Goal: Task Accomplishment & Management: Manage account settings

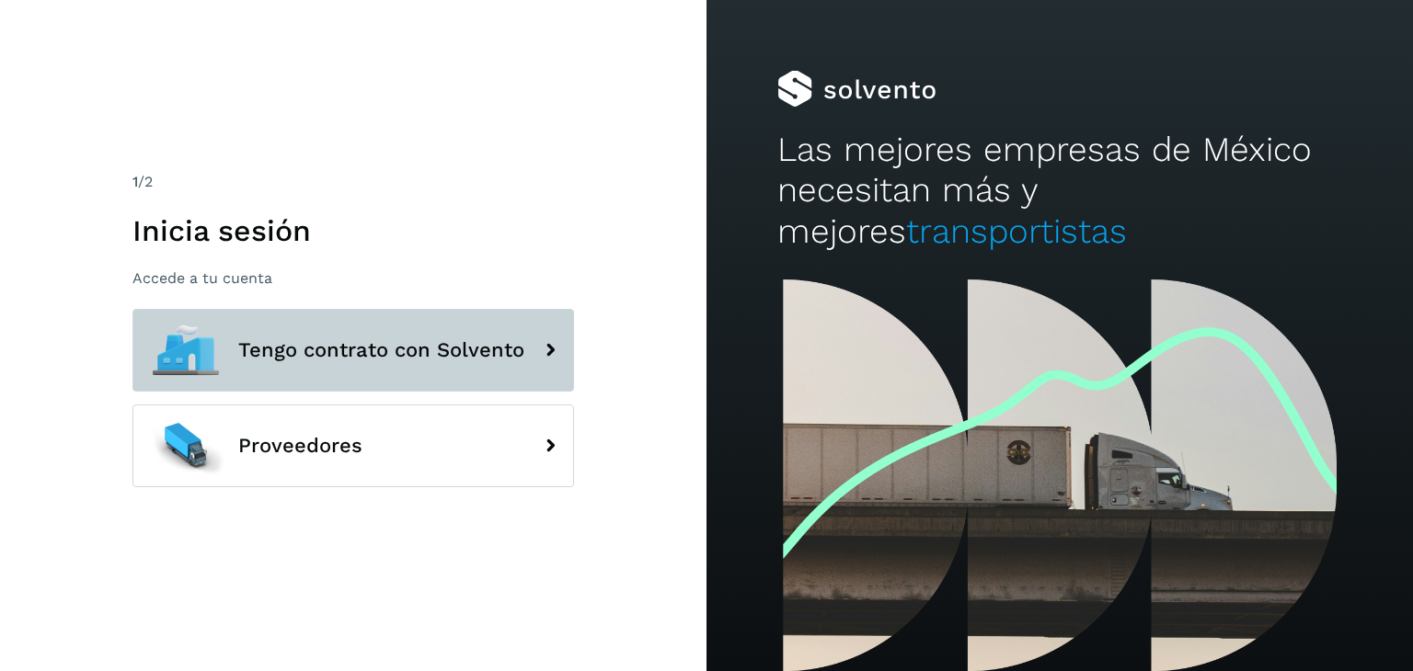
click at [394, 349] on span "Tengo contrato con Solvento" at bounding box center [381, 350] width 286 height 22
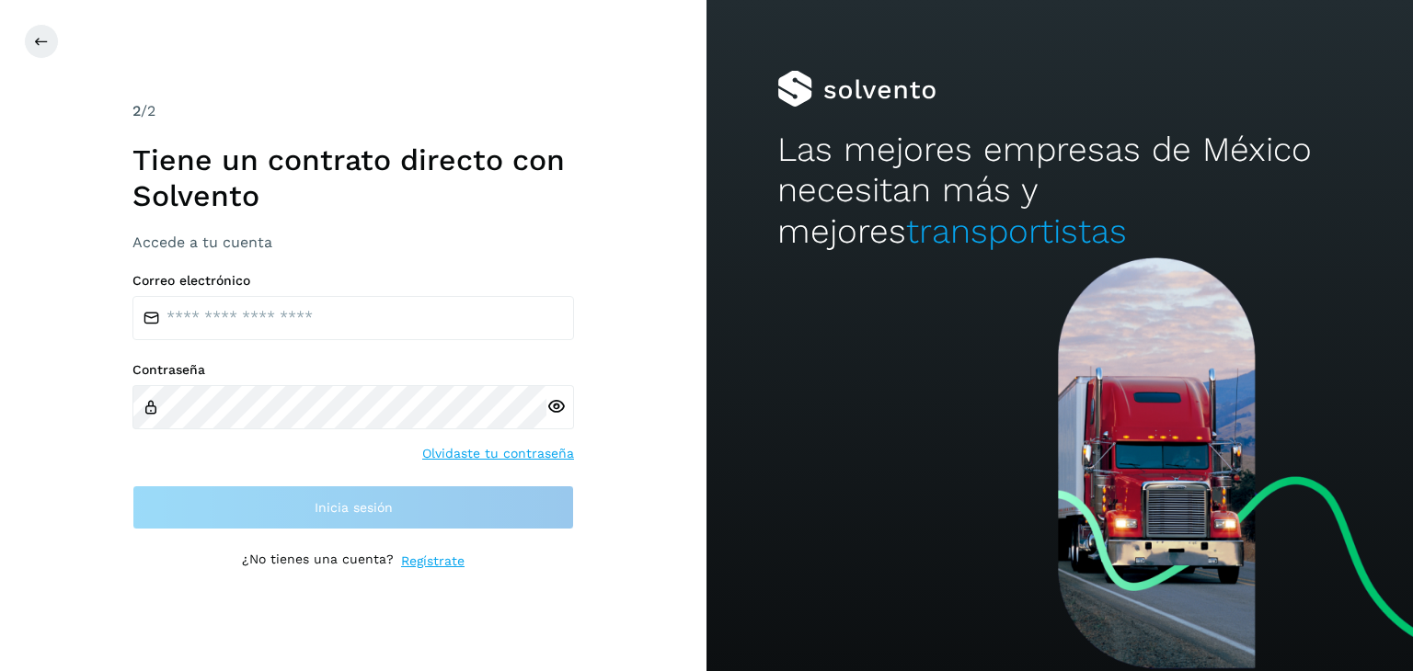
click at [269, 355] on div "Correo electrónico Contraseña Olvidaste tu contraseña Inicia sesión" at bounding box center [352, 401] width 441 height 256
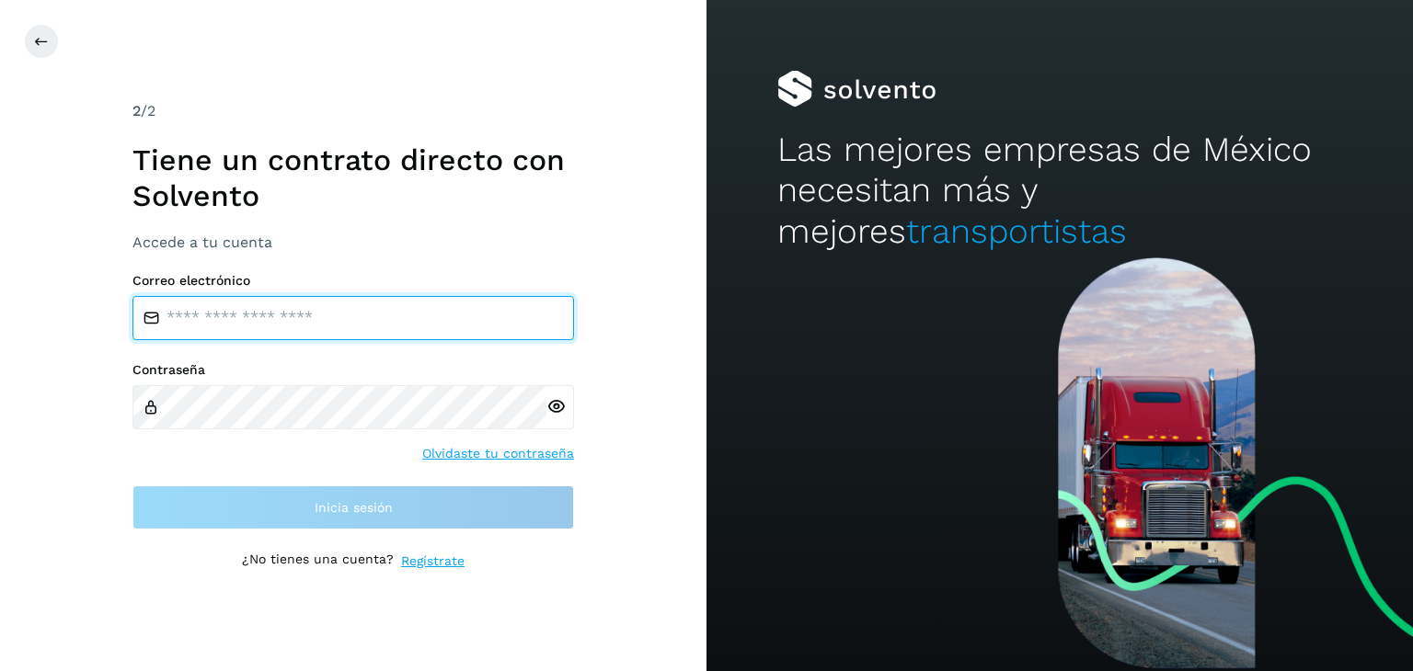
click at [244, 327] on input "email" at bounding box center [352, 318] width 441 height 44
type input "**********"
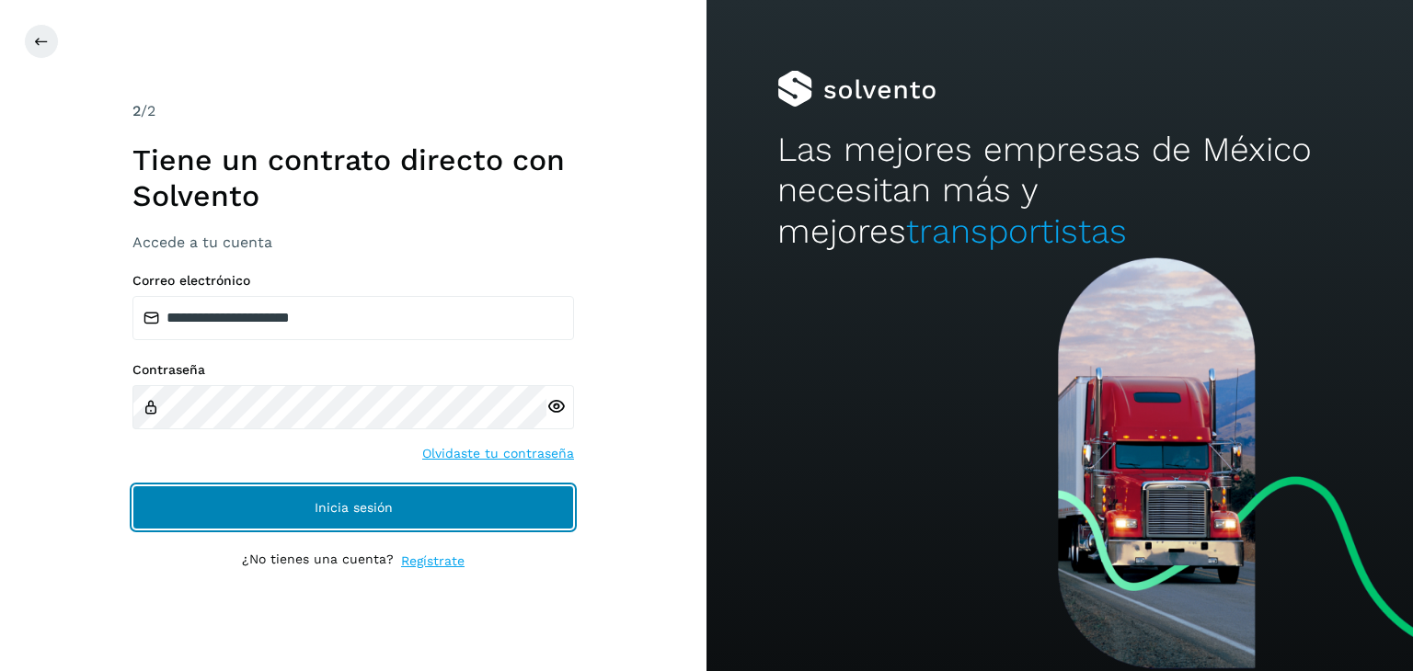
click at [315, 515] on button "Inicia sesión" at bounding box center [352, 508] width 441 height 44
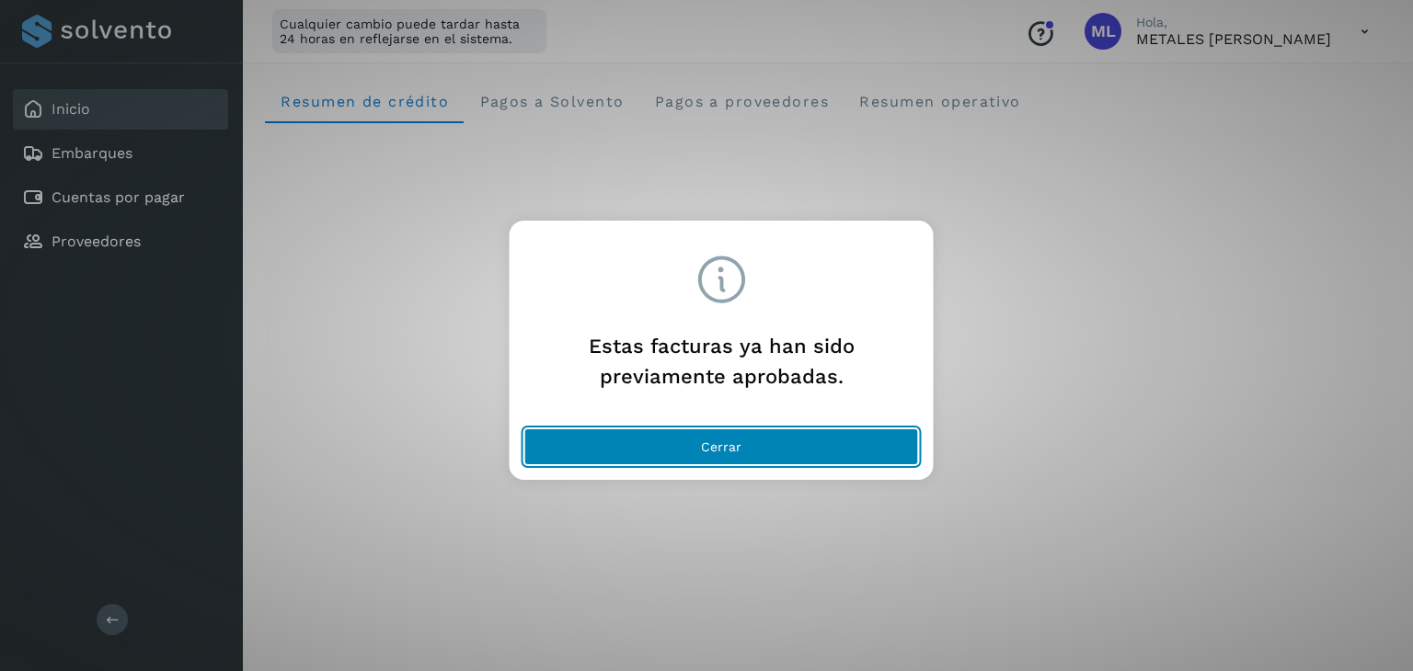
click at [665, 446] on button "Cerrar" at bounding box center [721, 447] width 395 height 37
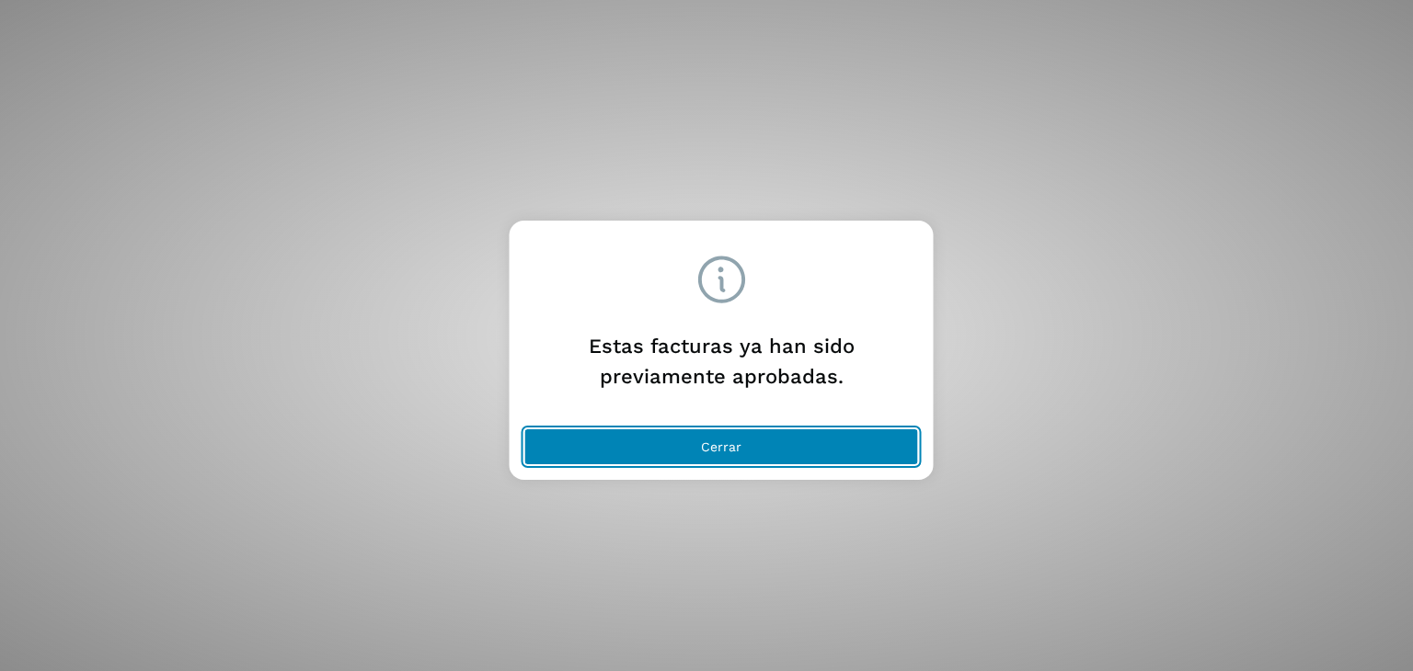
click at [655, 446] on button "Cerrar" at bounding box center [721, 447] width 395 height 37
